Goal: Task Accomplishment & Management: Manage account settings

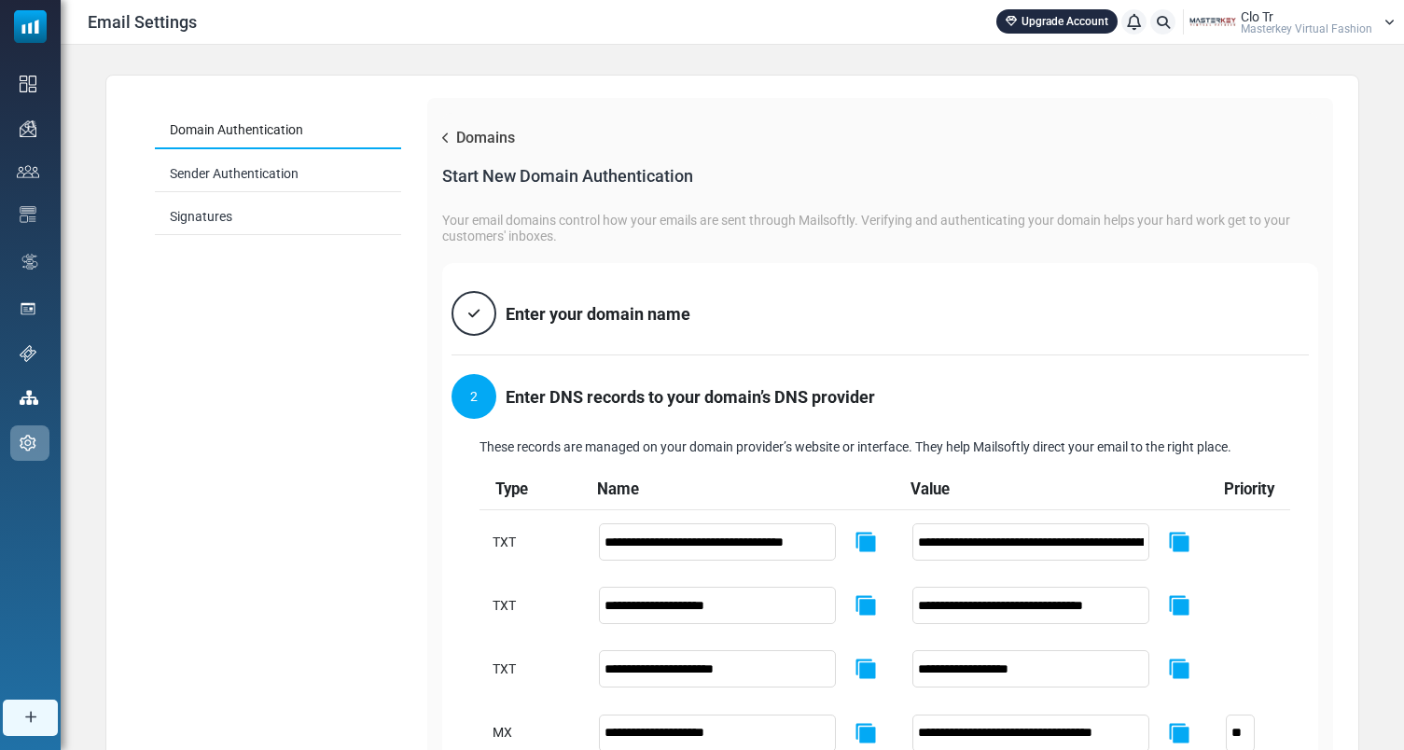
click at [1282, 35] on span "Masterkey Virtual Fashion" at bounding box center [1307, 28] width 132 height 11
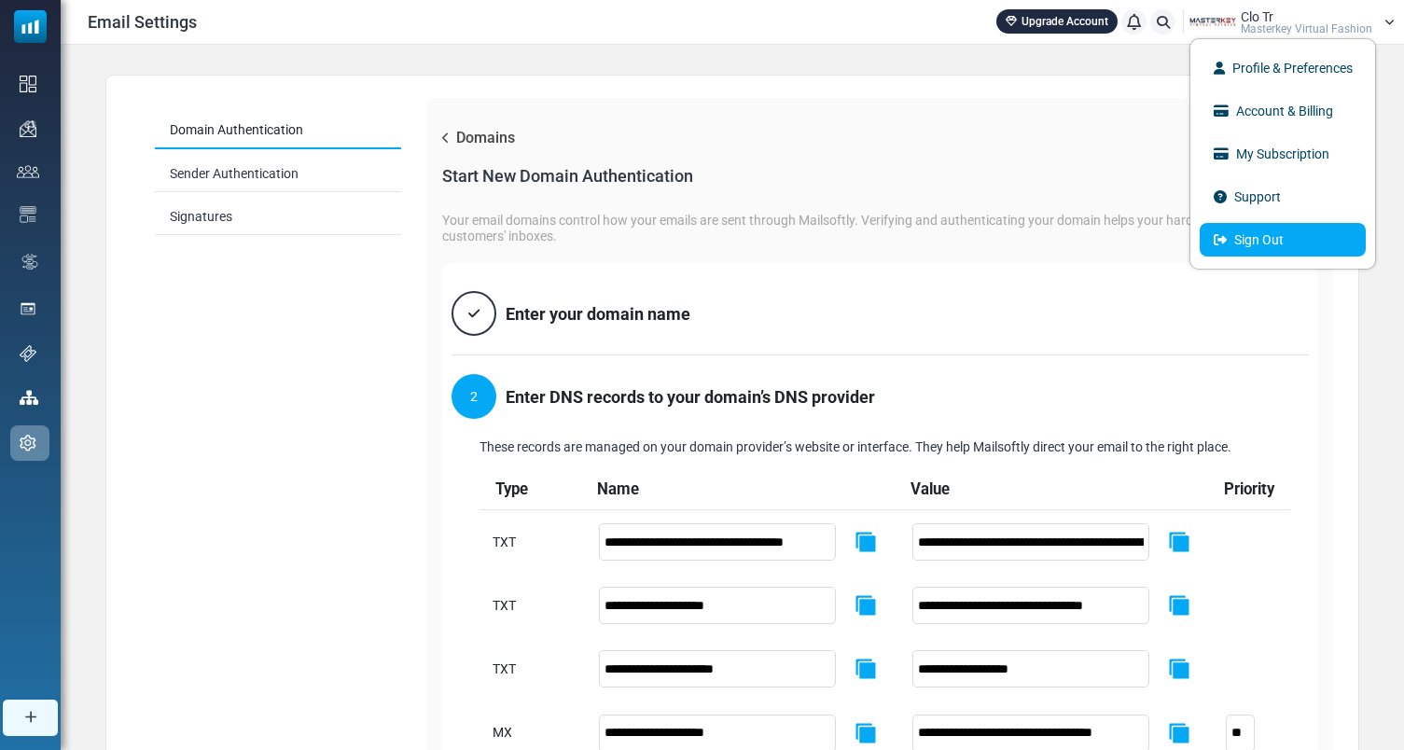
click at [1238, 243] on link "Sign Out" at bounding box center [1283, 240] width 166 height 34
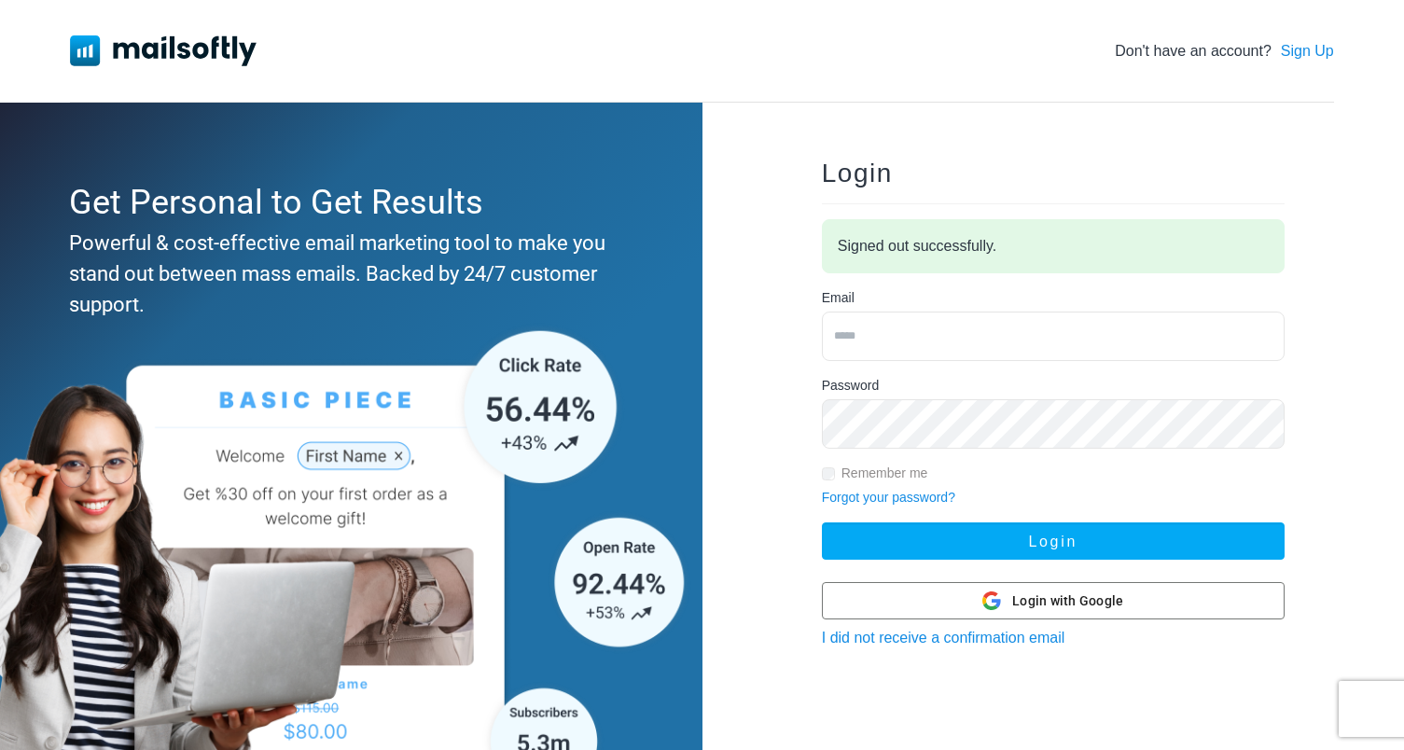
click at [950, 346] on input "email" at bounding box center [1053, 336] width 463 height 49
type input "**********"
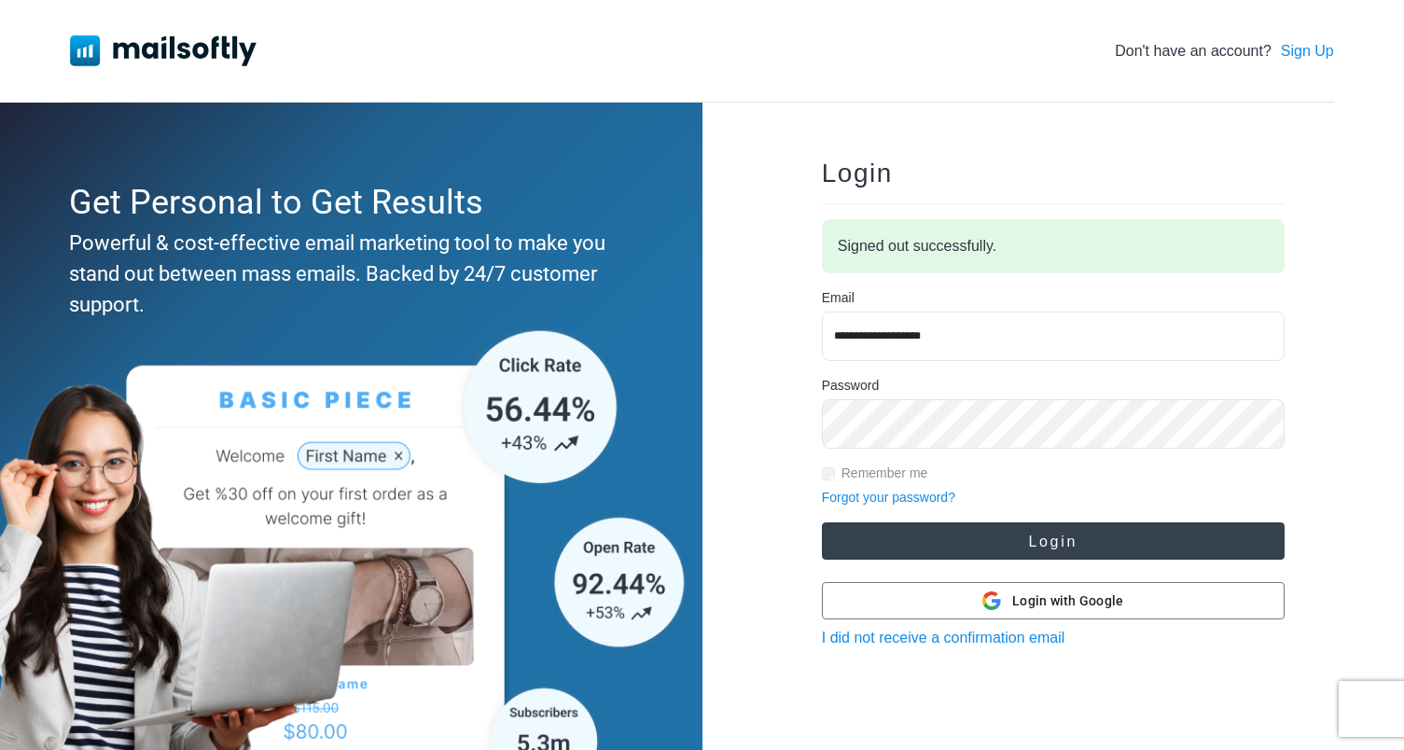
click at [983, 551] on button "Login" at bounding box center [1053, 540] width 463 height 37
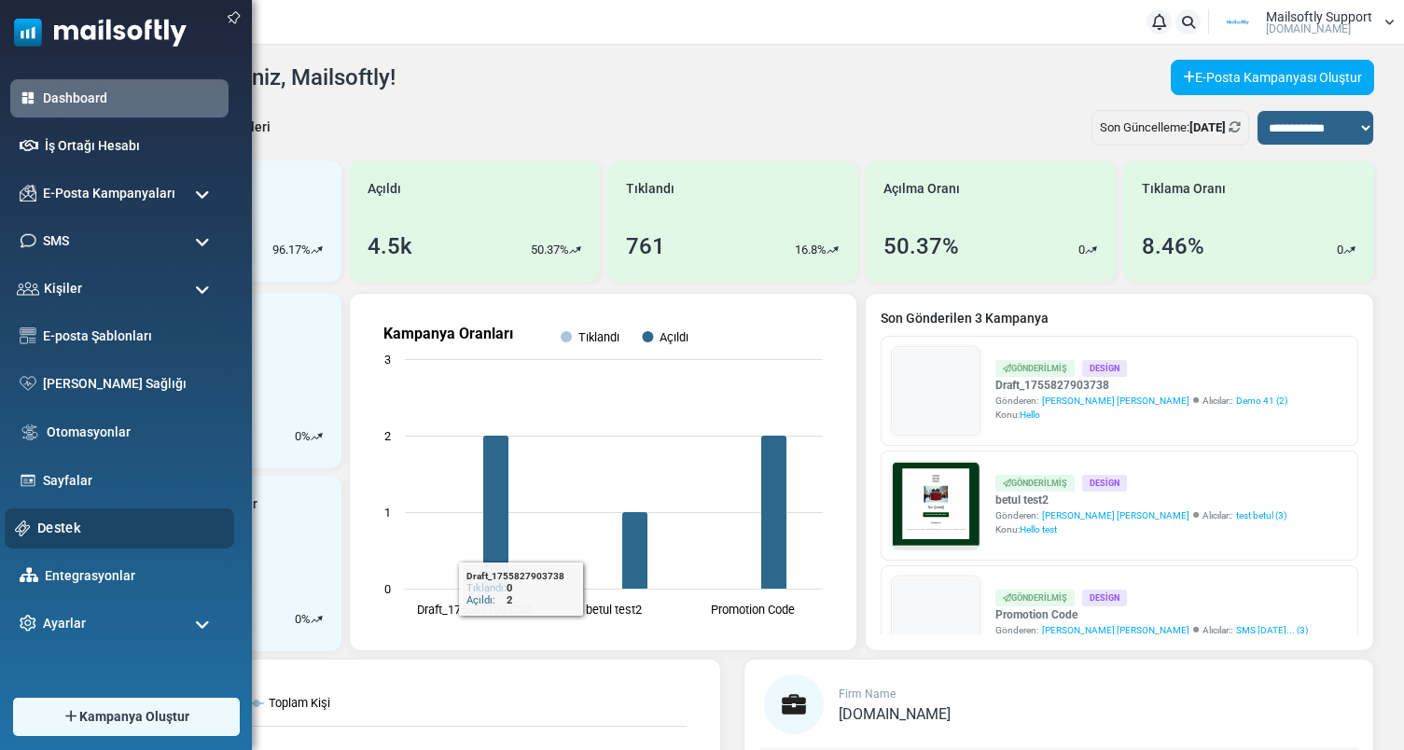
click at [58, 526] on link "Destek" at bounding box center [130, 528] width 187 height 21
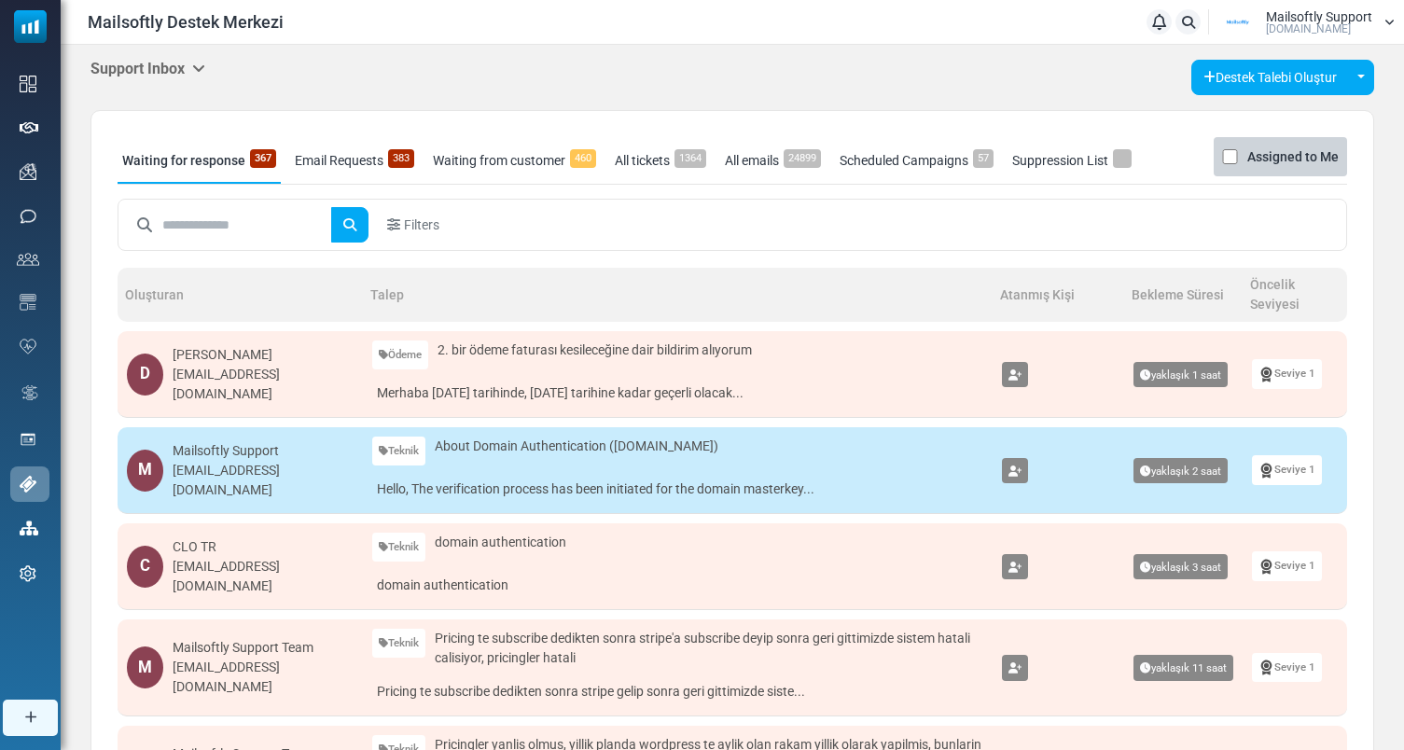
click at [183, 64] on h5 "Support Inbox" at bounding box center [148, 69] width 115 height 18
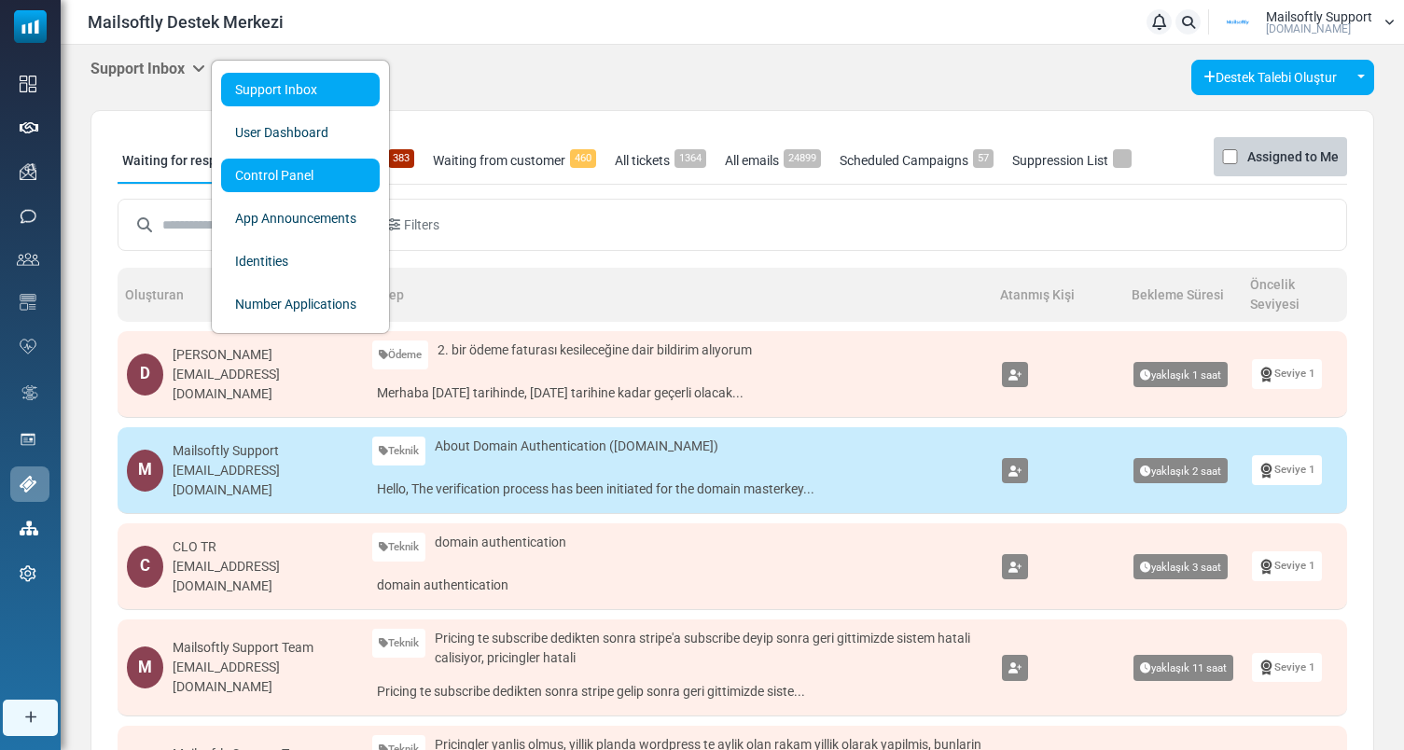
click at [286, 179] on link "Control Panel" at bounding box center [300, 176] width 159 height 34
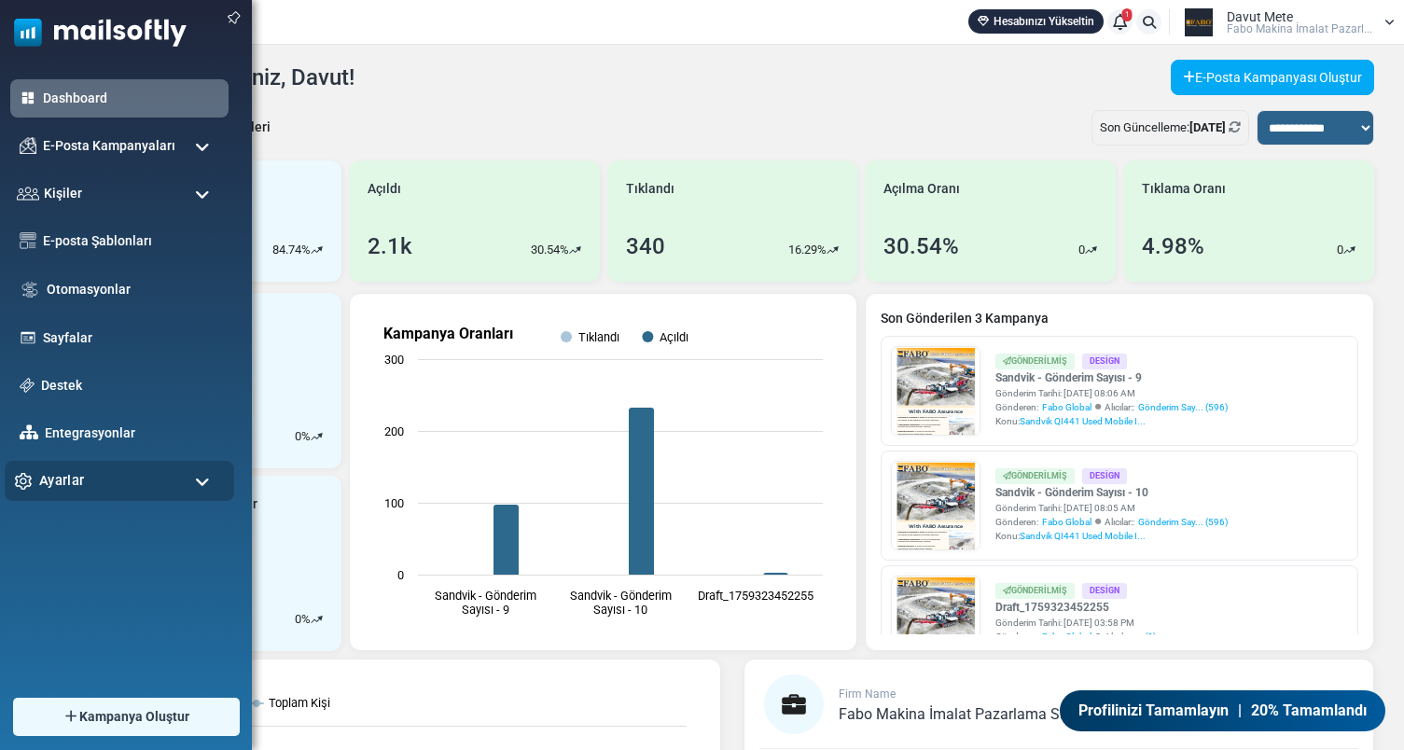
click at [146, 494] on div "Ayarlar" at bounding box center [120, 481] width 230 height 40
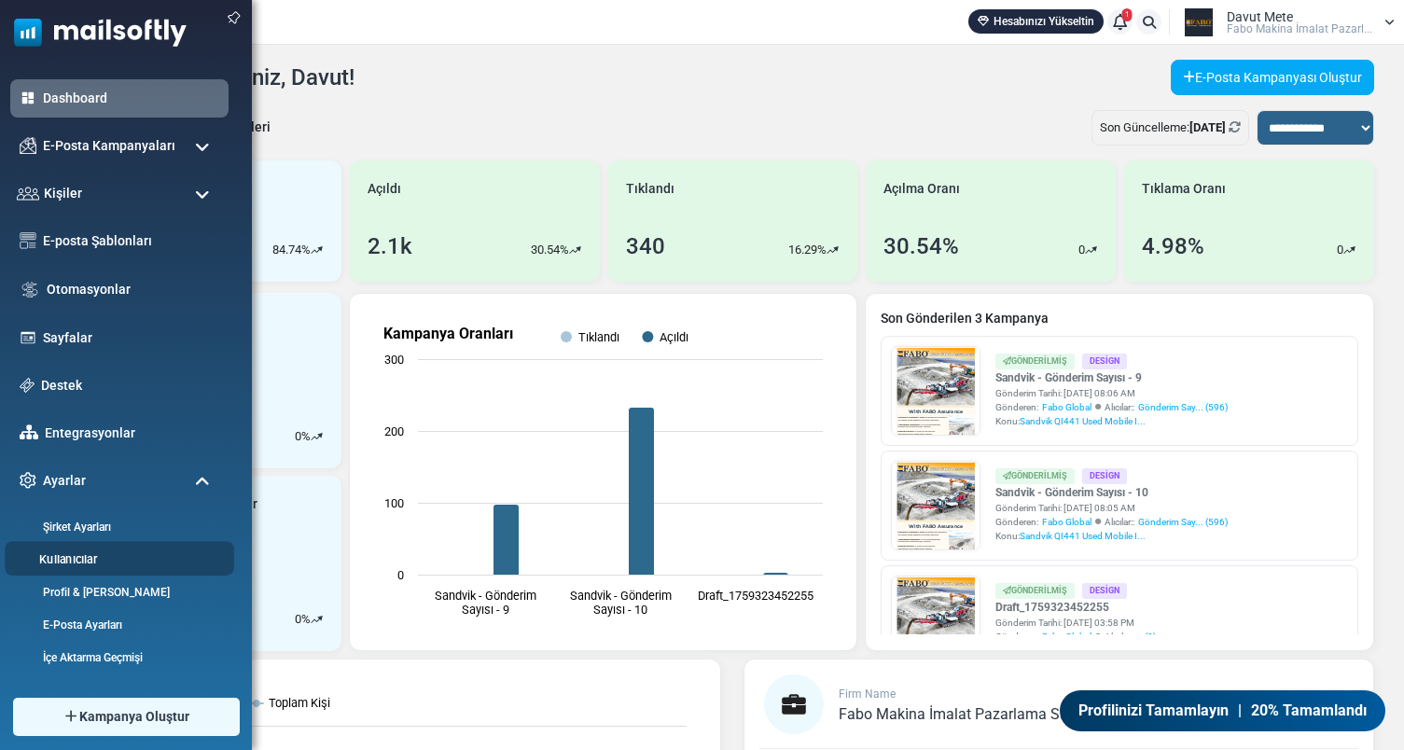
scroll to position [94, 0]
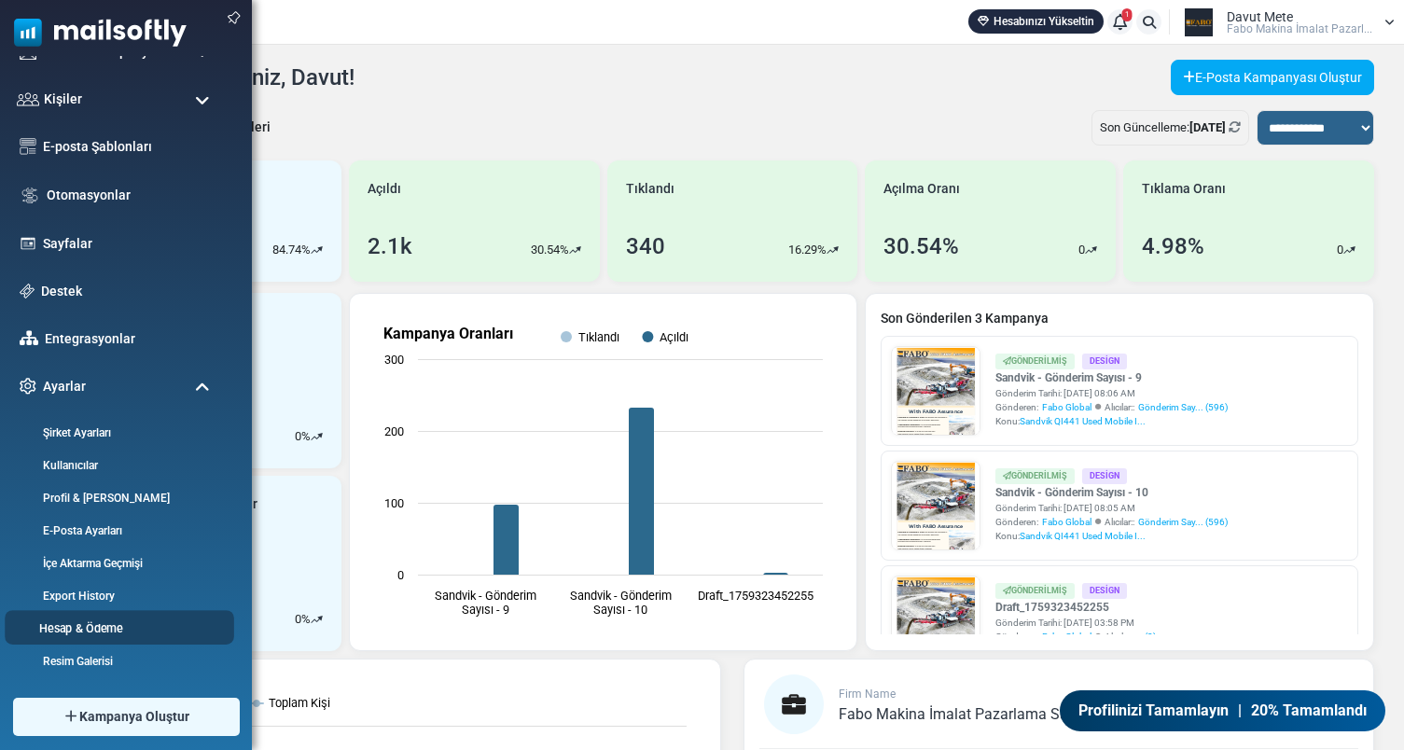
click at [96, 622] on link "Hesap & Ödeme" at bounding box center [117, 629] width 224 height 18
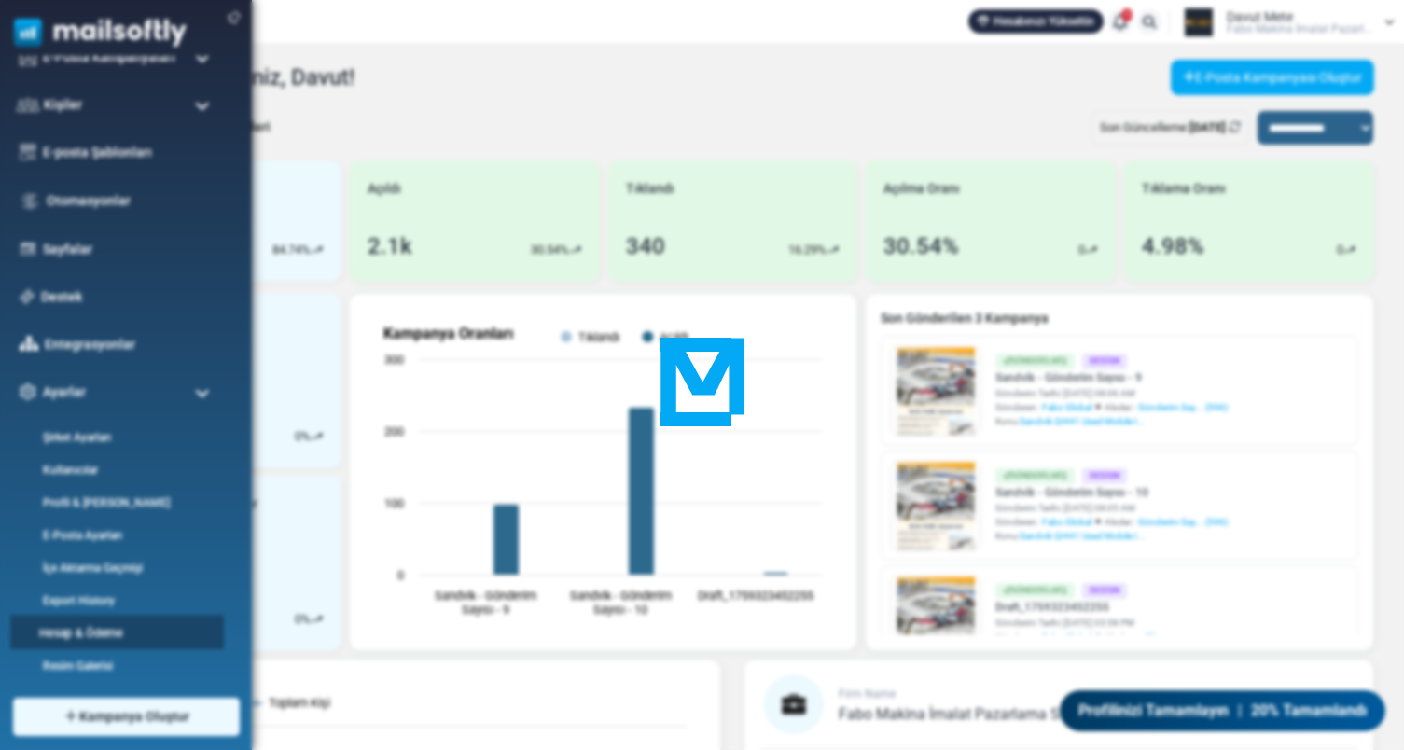
scroll to position [0, 0]
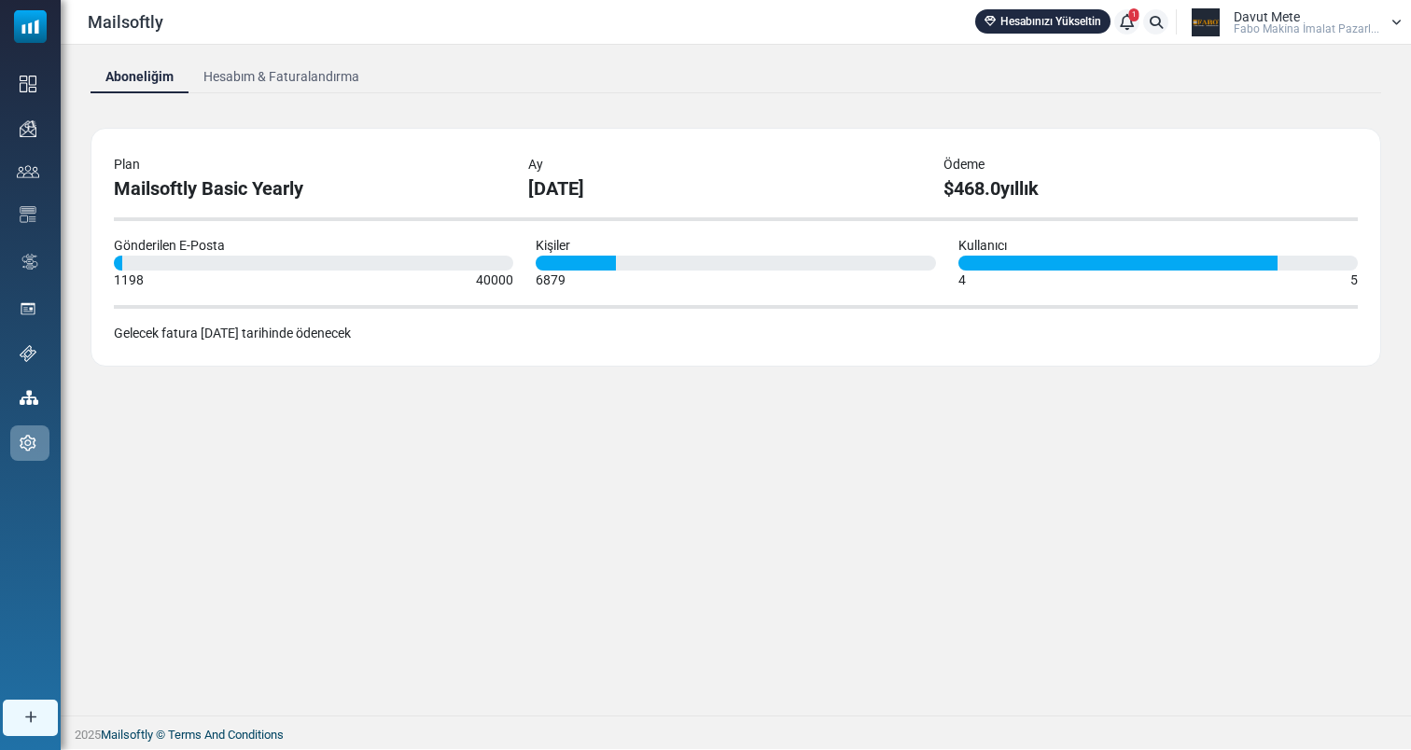
drag, startPoint x: 193, startPoint y: 334, endPoint x: 440, endPoint y: 334, distance: 247.2
click at [440, 334] on div "Gelecek fatura Kasım 2025 tarihinde ödenecek" at bounding box center [736, 334] width 1244 height 20
click at [312, 333] on div "Gelecek fatura Kasım 2025 tarihinde ödenecek" at bounding box center [736, 334] width 1244 height 20
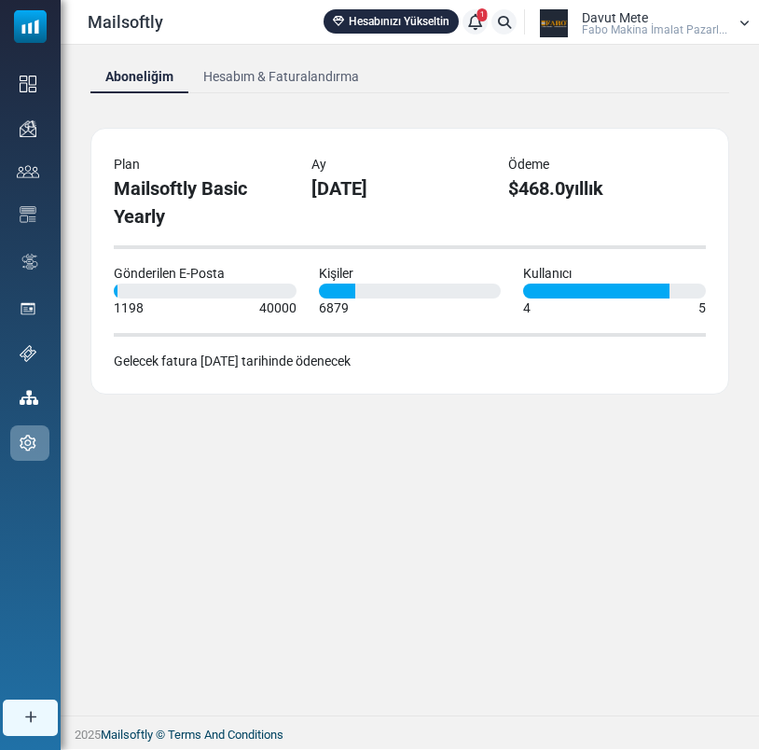
click at [324, 80] on link "Hesabım & Faturalandırma" at bounding box center [281, 77] width 186 height 34
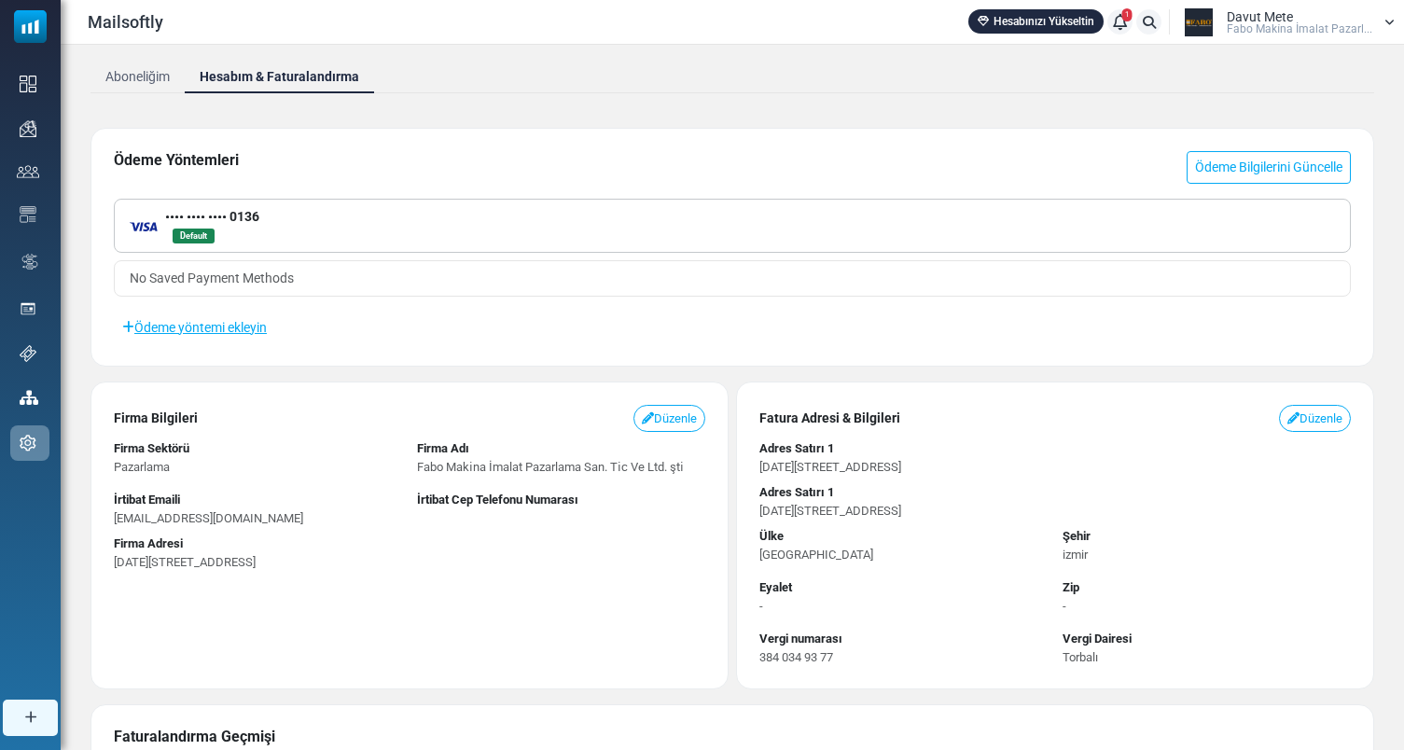
click at [752, 34] on span "Fabo Maki̇na İmalat Pazarl..." at bounding box center [1300, 28] width 146 height 11
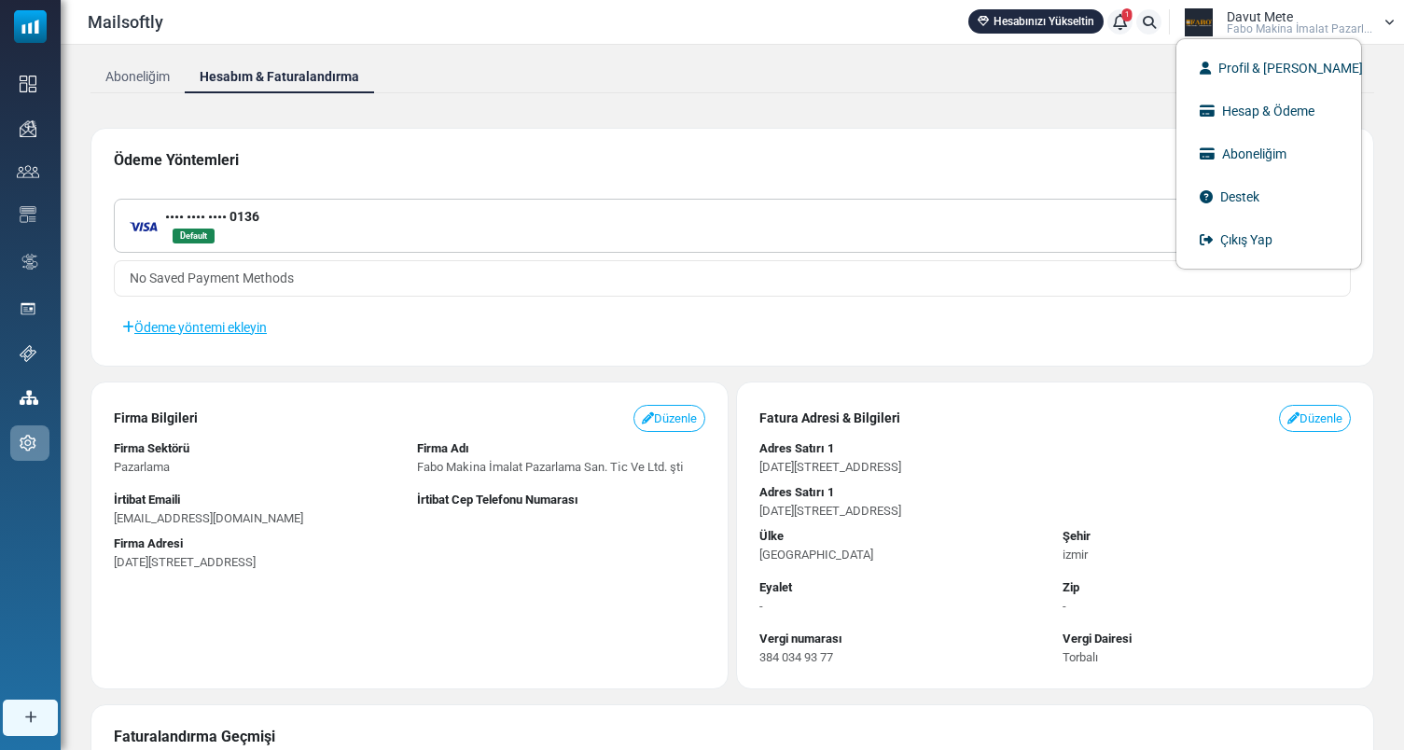
click at [170, 81] on link "Aboneliğim" at bounding box center [138, 77] width 94 height 34
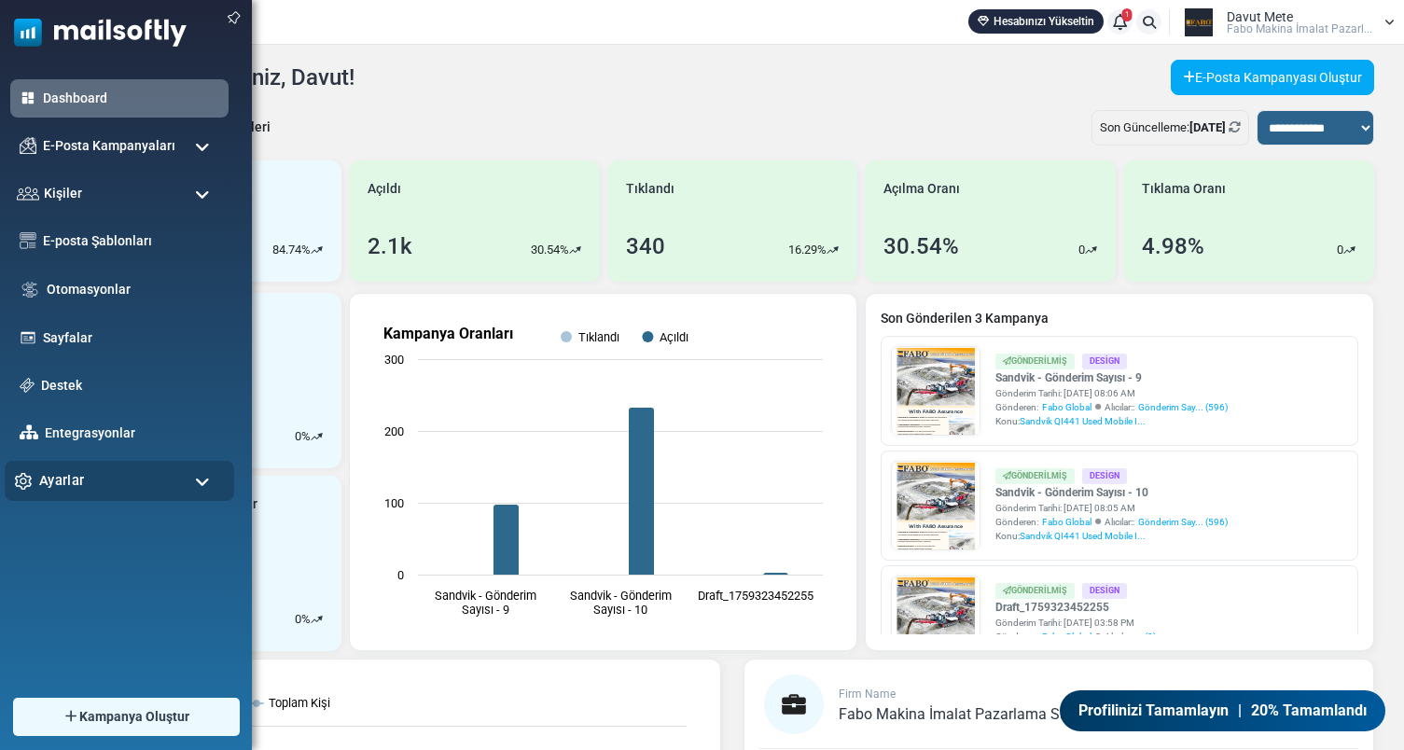
click at [99, 480] on div "Ayarlar" at bounding box center [120, 481] width 230 height 40
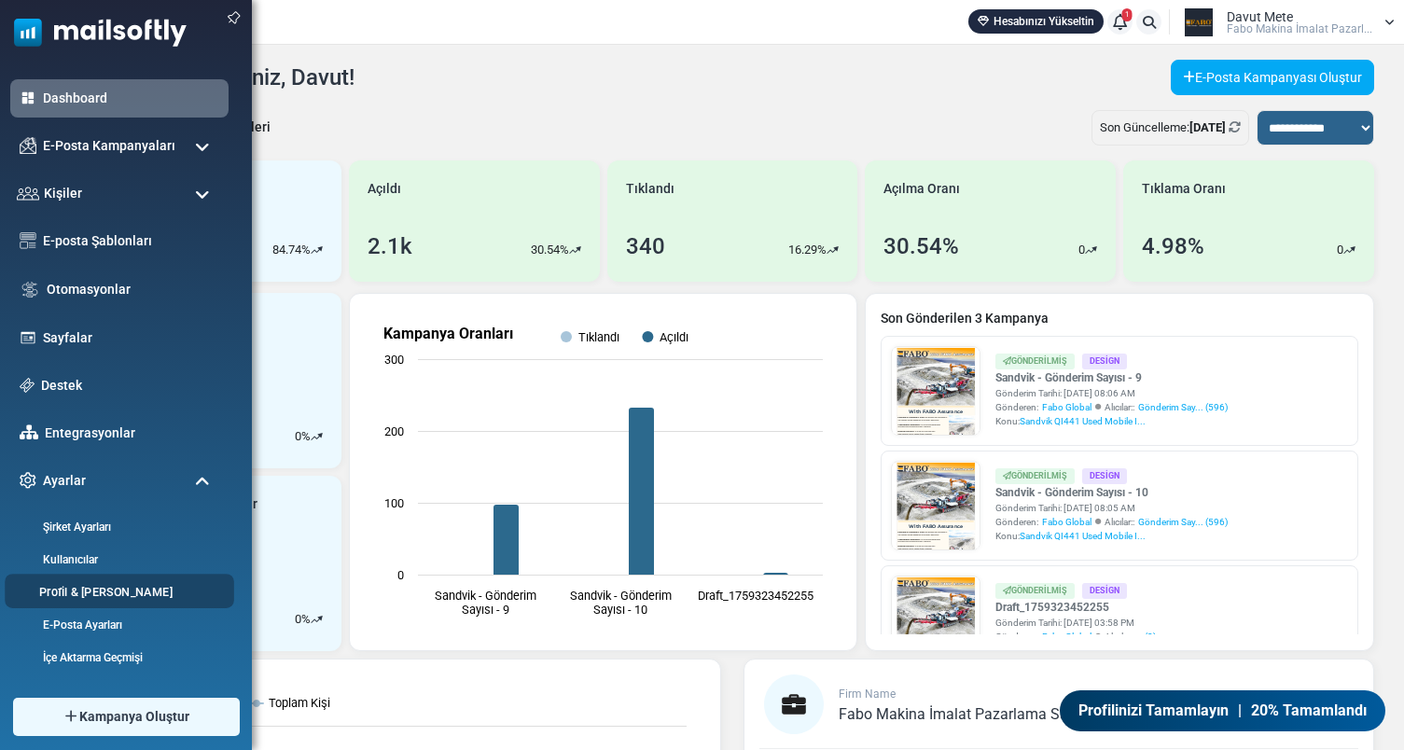
scroll to position [94, 0]
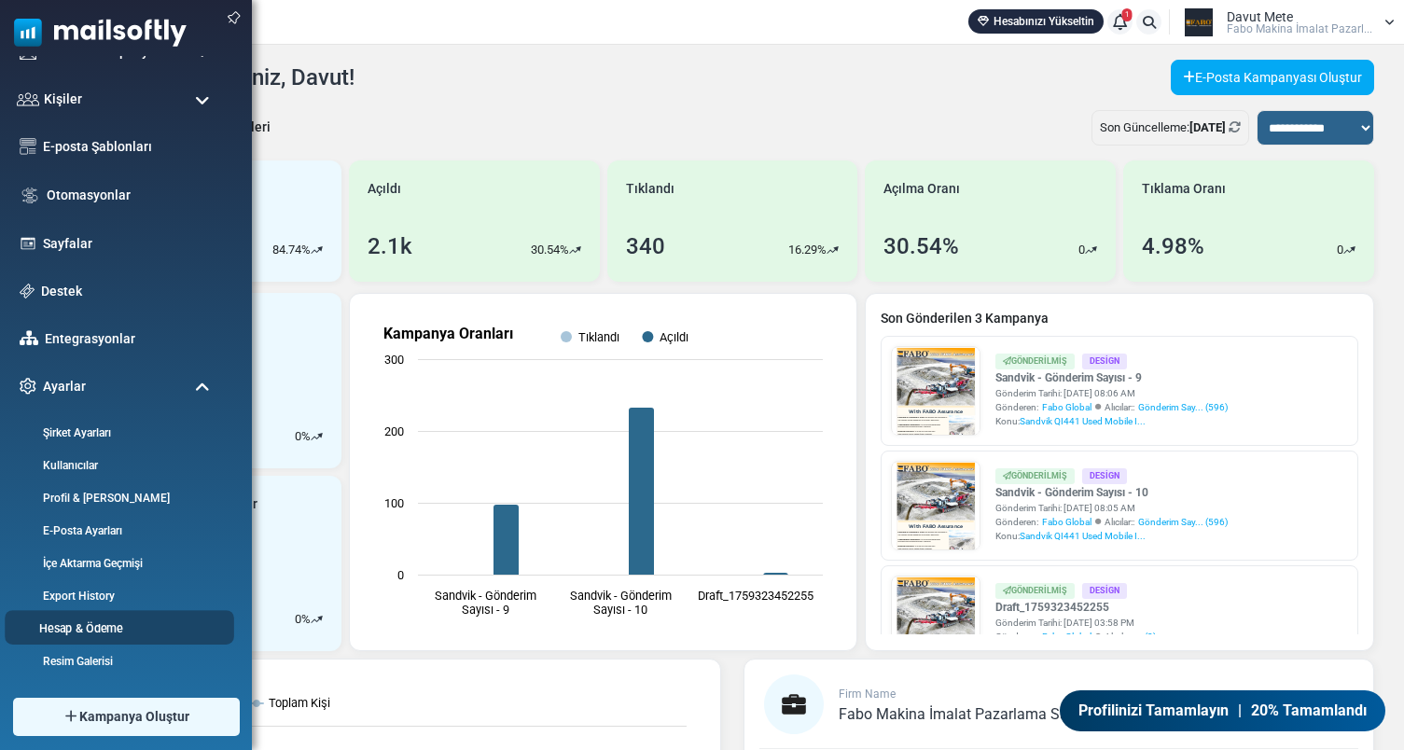
click at [109, 628] on link "Hesap & Ödeme" at bounding box center [117, 629] width 224 height 18
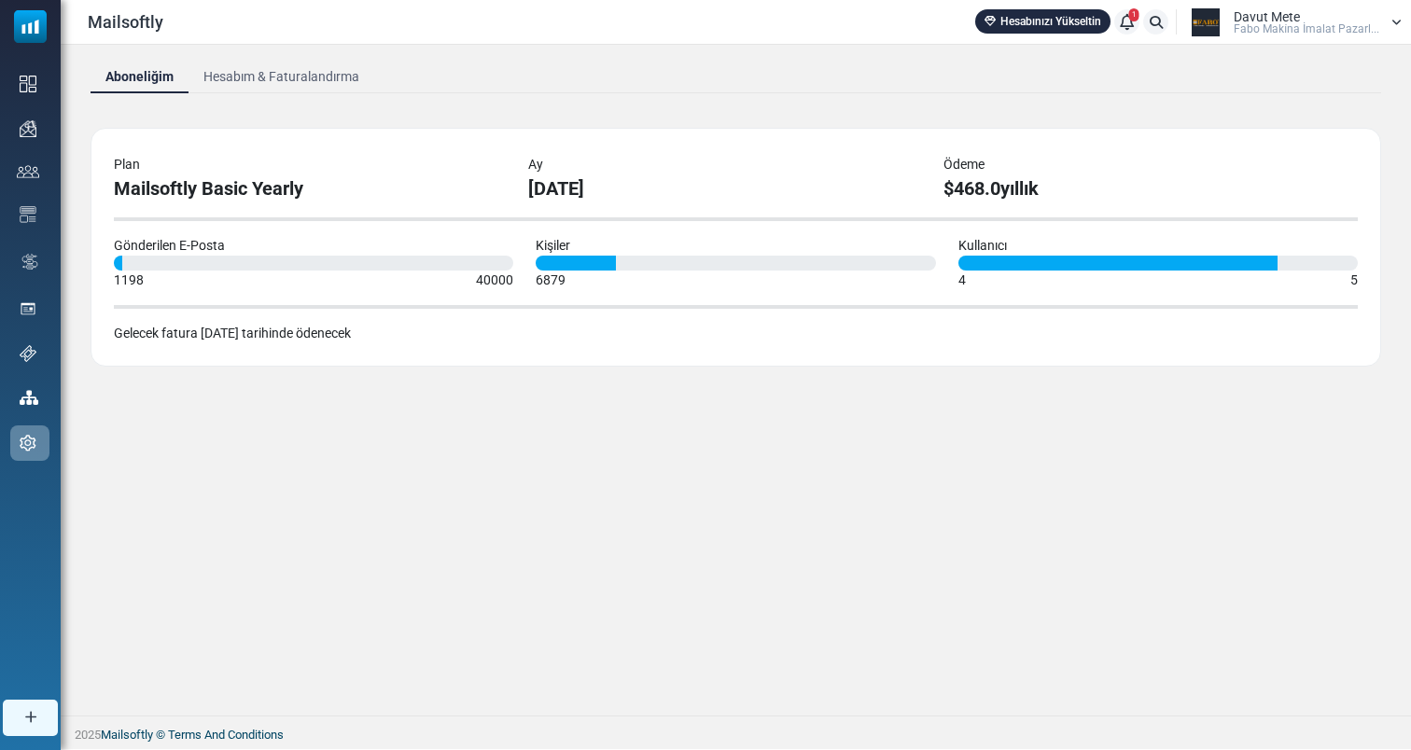
drag, startPoint x: 177, startPoint y: 336, endPoint x: 322, endPoint y: 345, distance: 144.9
click at [322, 345] on div "Plan Mailsoftly Basic Yearly Ay October 2025 Ödeme $468.0 yıllık Gönderilen E-P…" at bounding box center [736, 247] width 1290 height 239
drag, startPoint x: 201, startPoint y: 335, endPoint x: 263, endPoint y: 335, distance: 62.5
click at [263, 336] on div "Gelecek fatura 2026-09-19 tarihinde ödenecek" at bounding box center [736, 334] width 1244 height 20
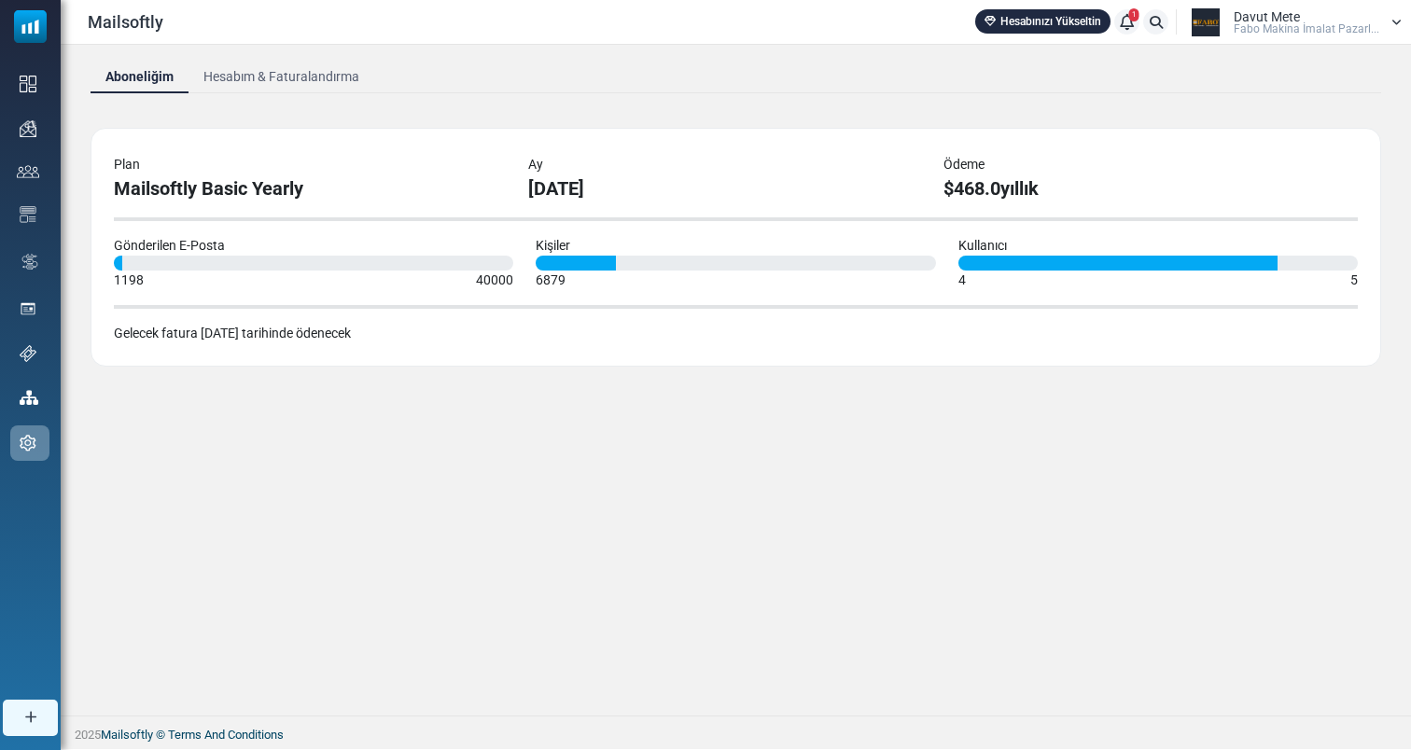
click at [263, 335] on div "Gelecek fatura 2026-09-19 tarihinde ödenecek" at bounding box center [736, 334] width 1244 height 20
drag, startPoint x: 263, startPoint y: 335, endPoint x: 182, endPoint y: 335, distance: 81.2
click at [182, 335] on div "Gelecek fatura 2026-09-19 tarihinde ödenecek" at bounding box center [736, 334] width 1244 height 20
click at [240, 334] on div "Gelecek fatura 2026-09-19 tarihinde ödenecek" at bounding box center [736, 334] width 1244 height 20
click at [322, 75] on link "Hesabım & Faturalandırma" at bounding box center [281, 77] width 186 height 34
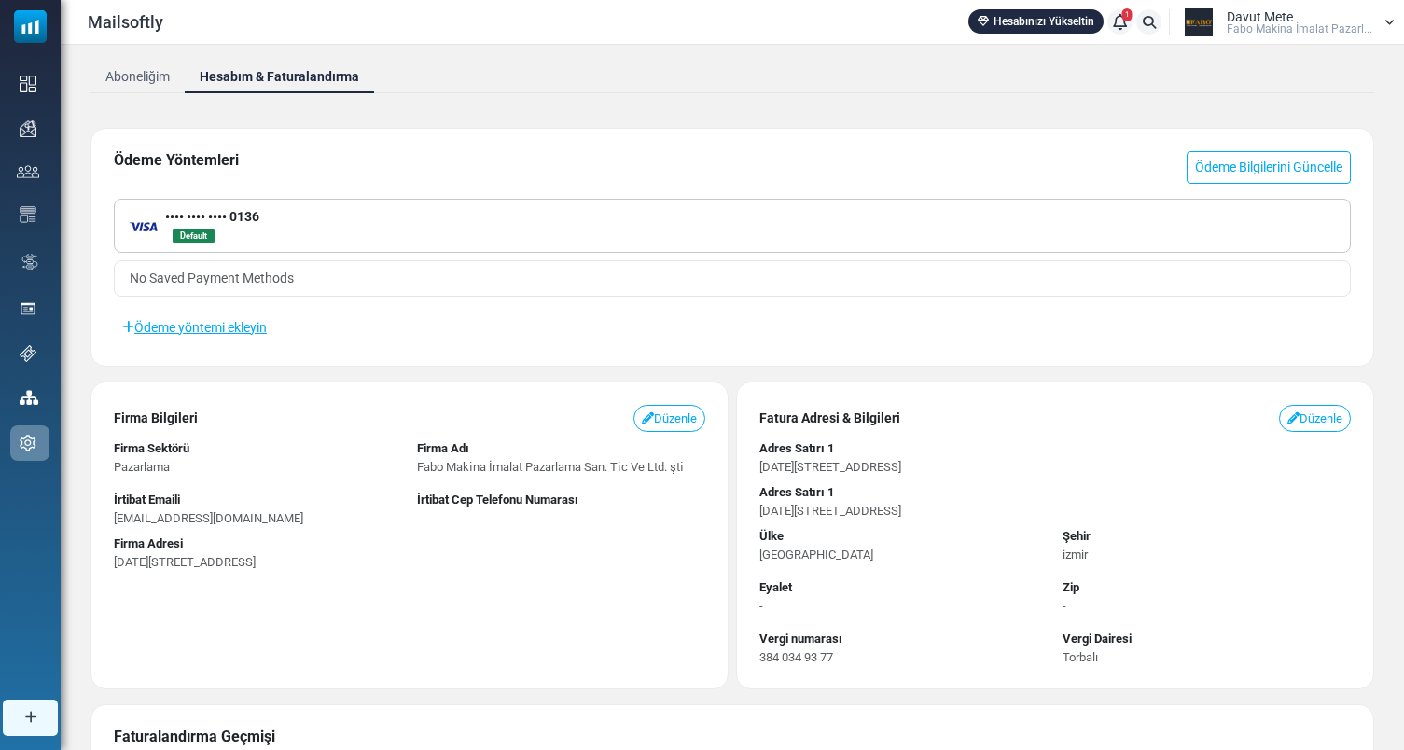
scroll to position [230, 0]
